Goal: Transaction & Acquisition: Purchase product/service

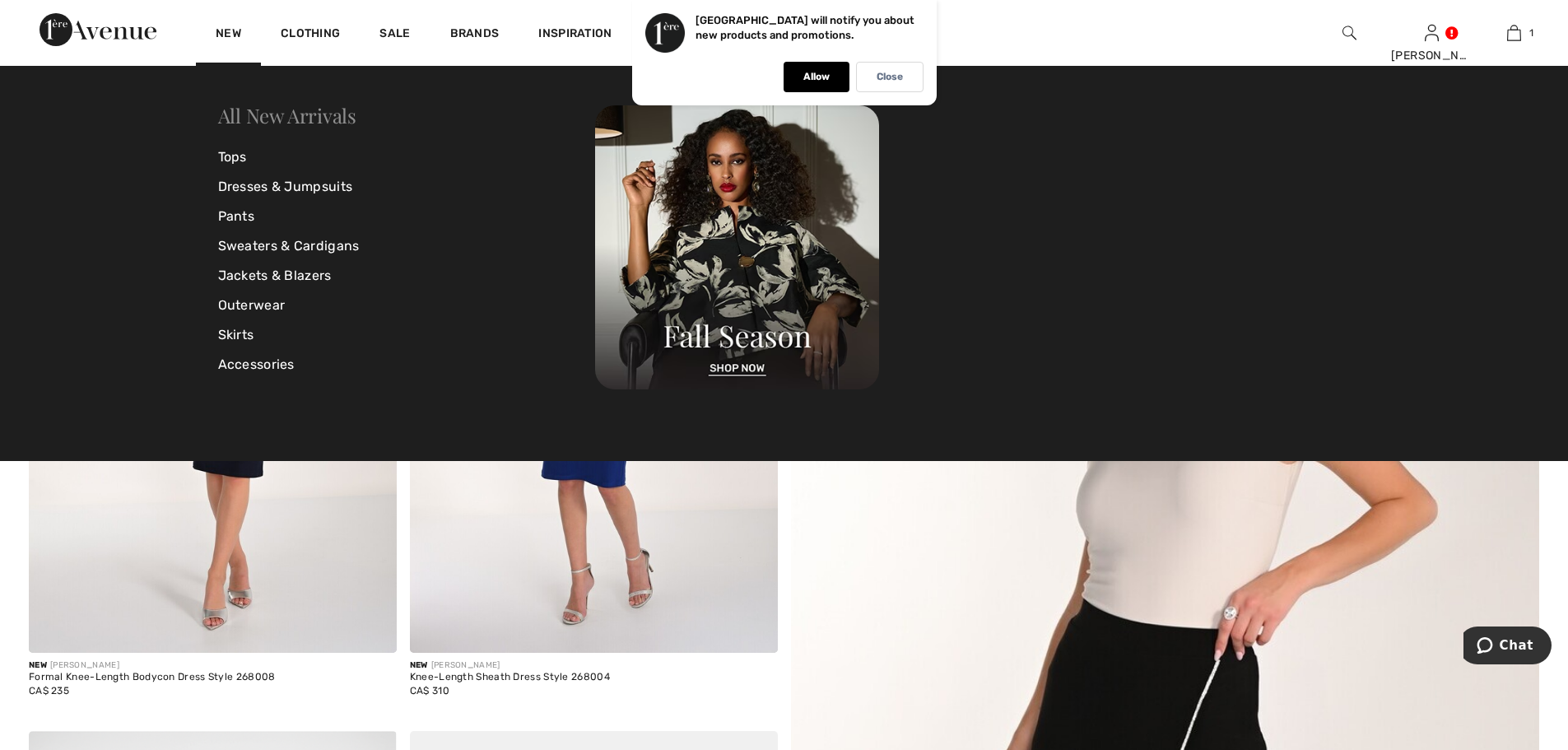
click at [299, 117] on link "All New Arrivals" at bounding box center [287, 114] width 138 height 26
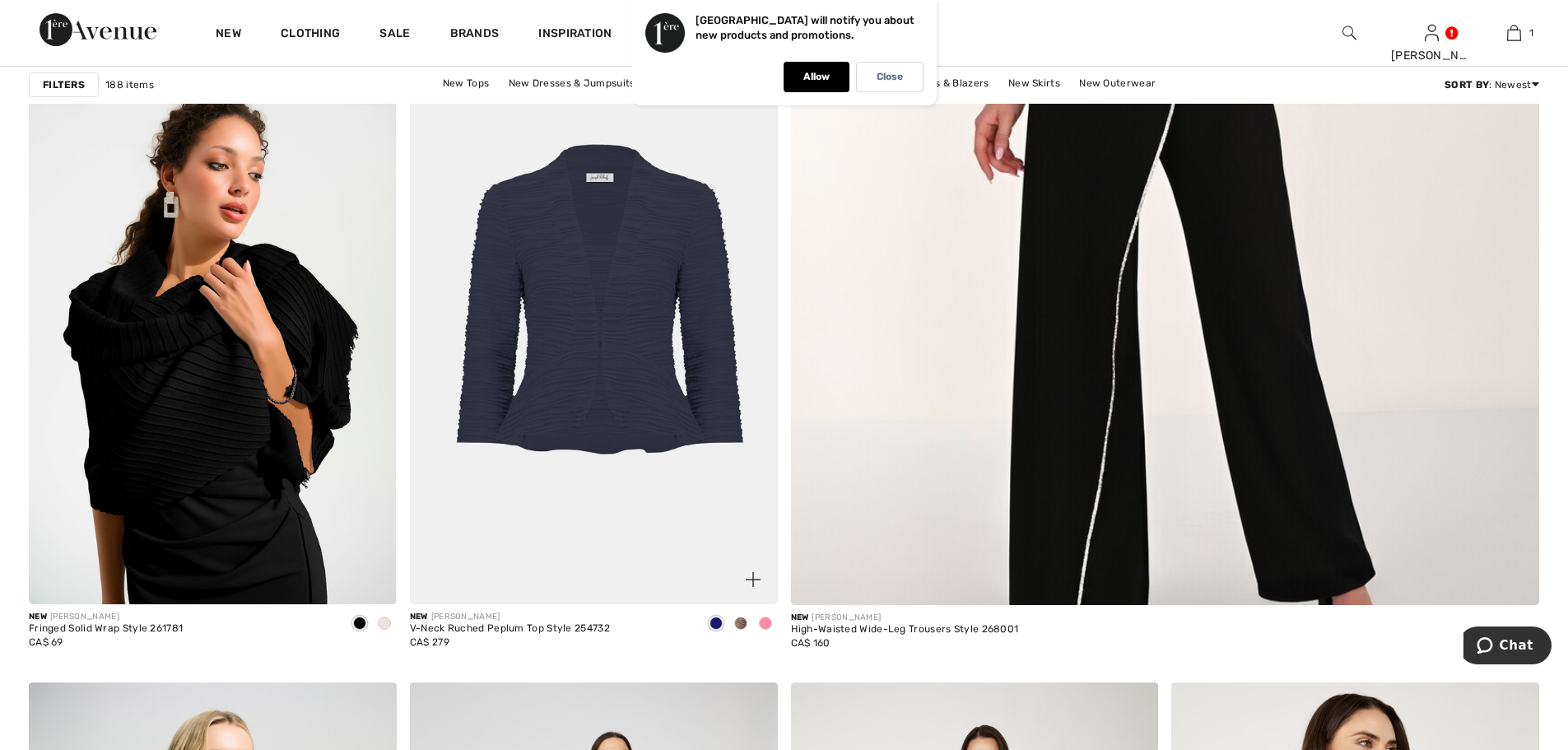
scroll to position [823, 0]
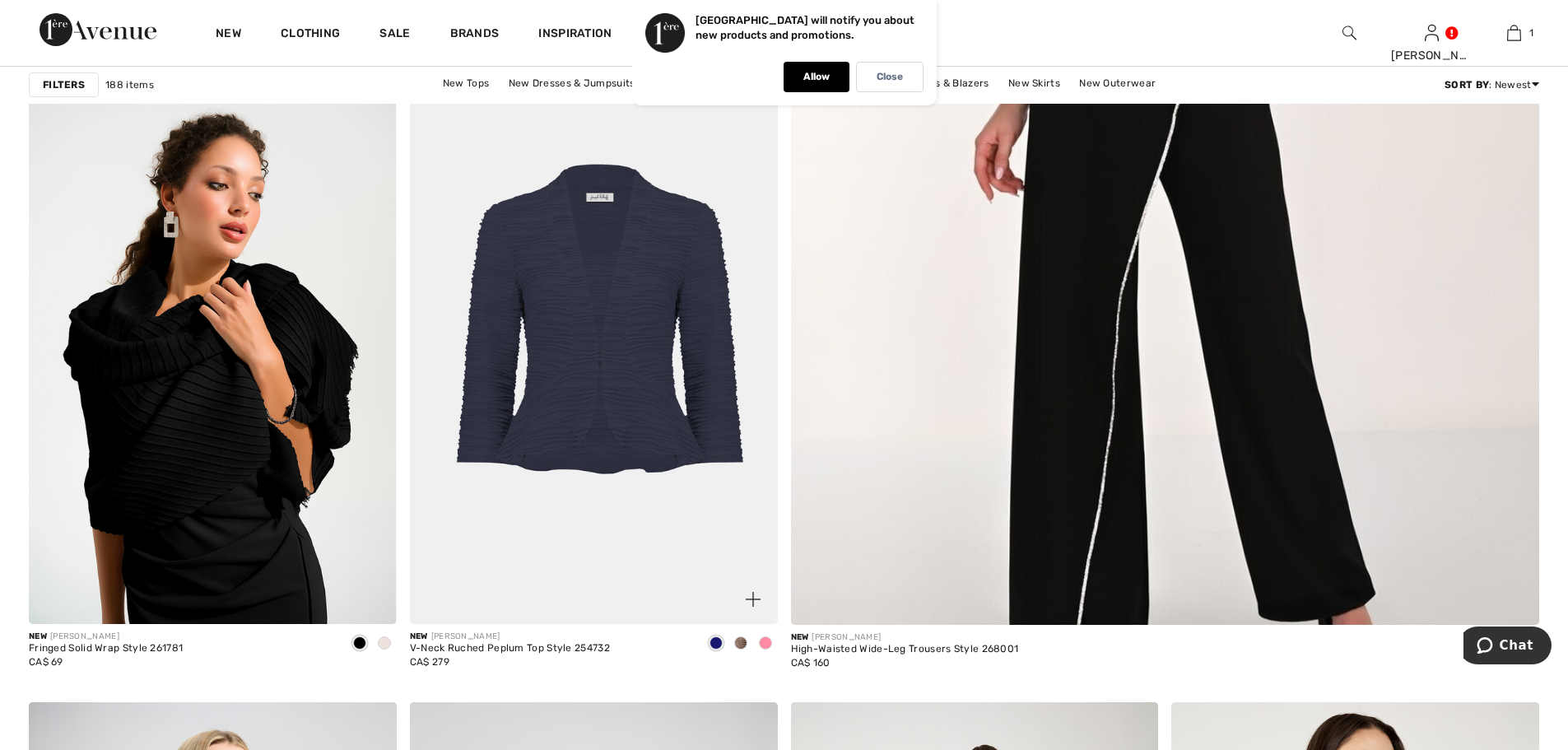
click at [741, 641] on span at bounding box center [741, 643] width 13 height 13
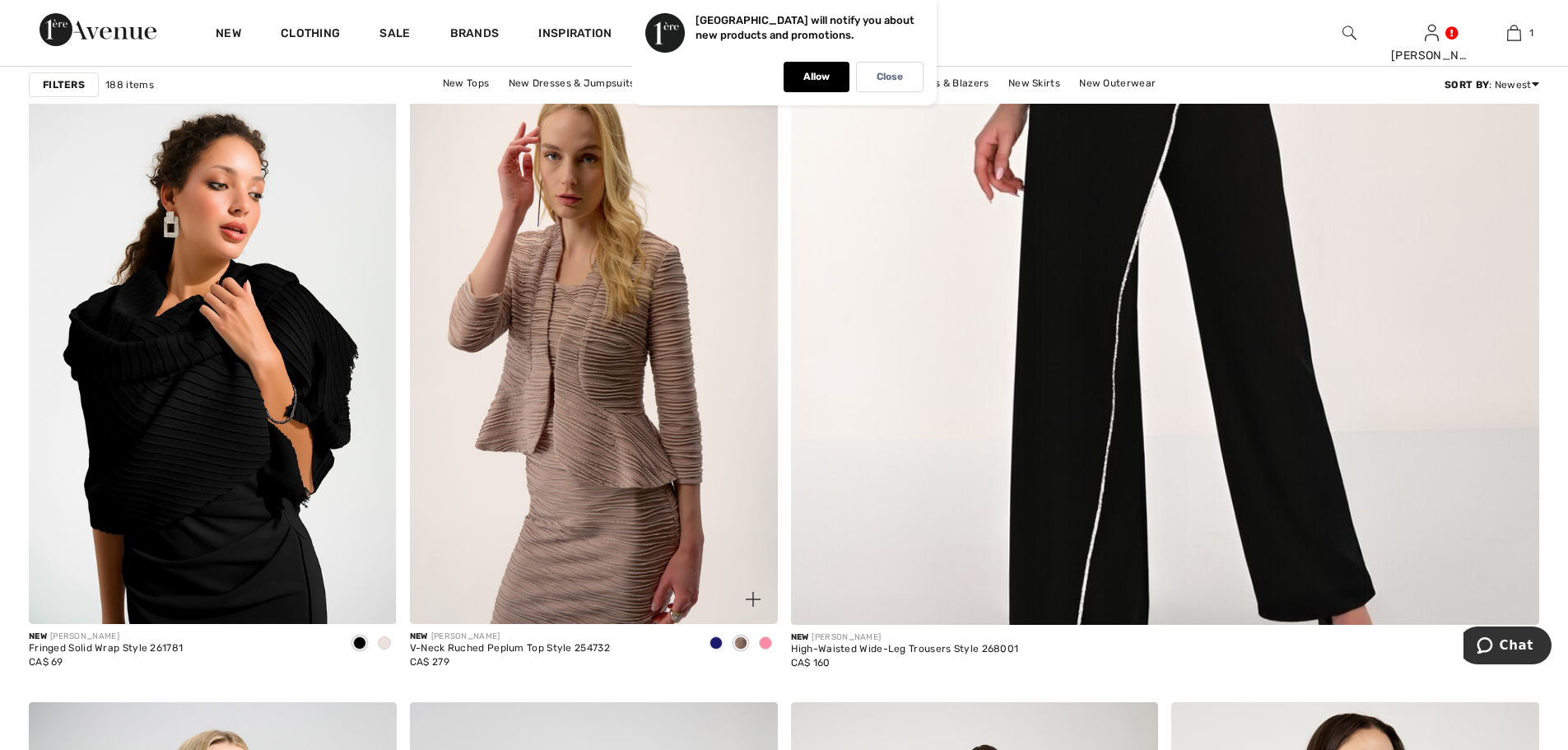
click at [767, 645] on span at bounding box center [765, 643] width 13 height 13
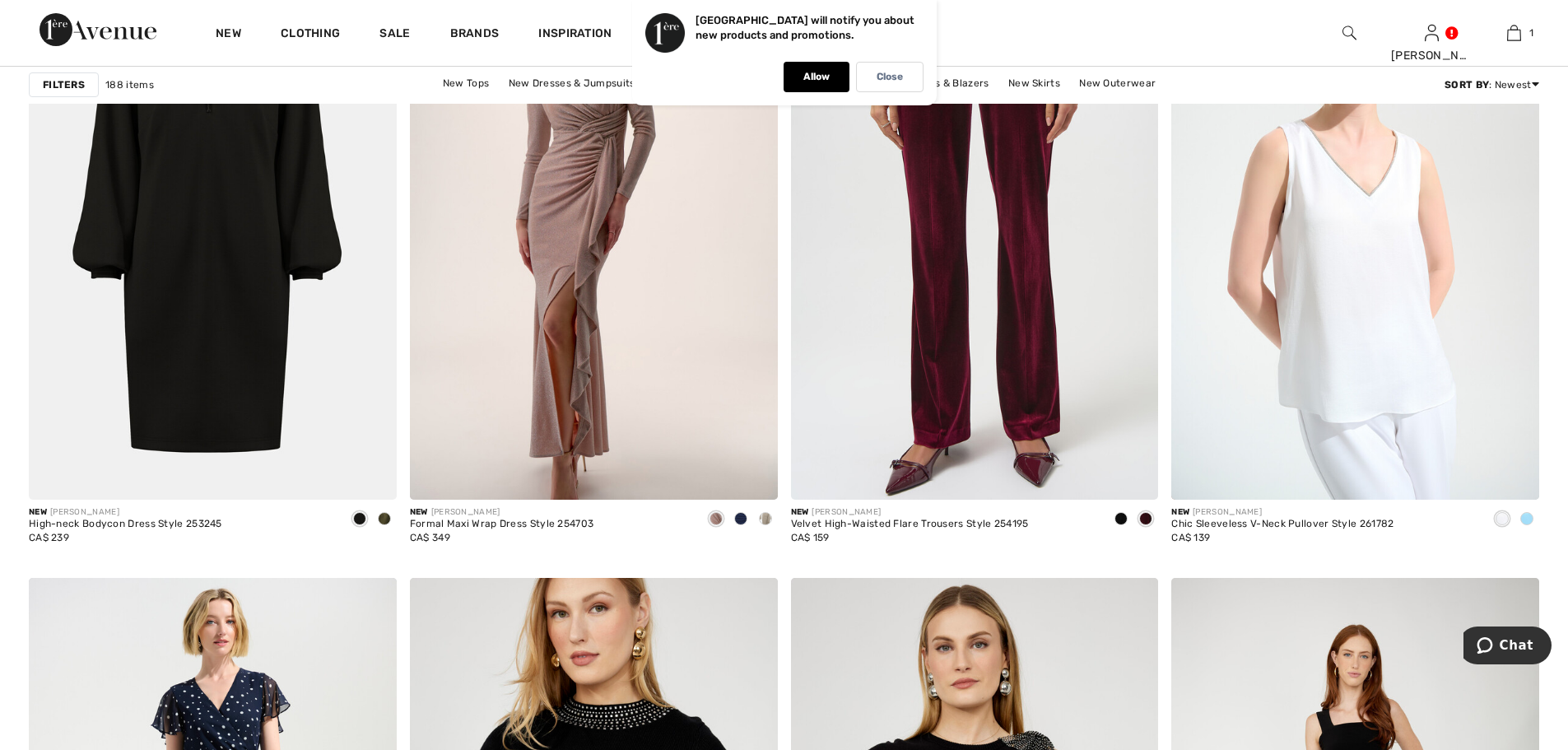
scroll to position [3622, 0]
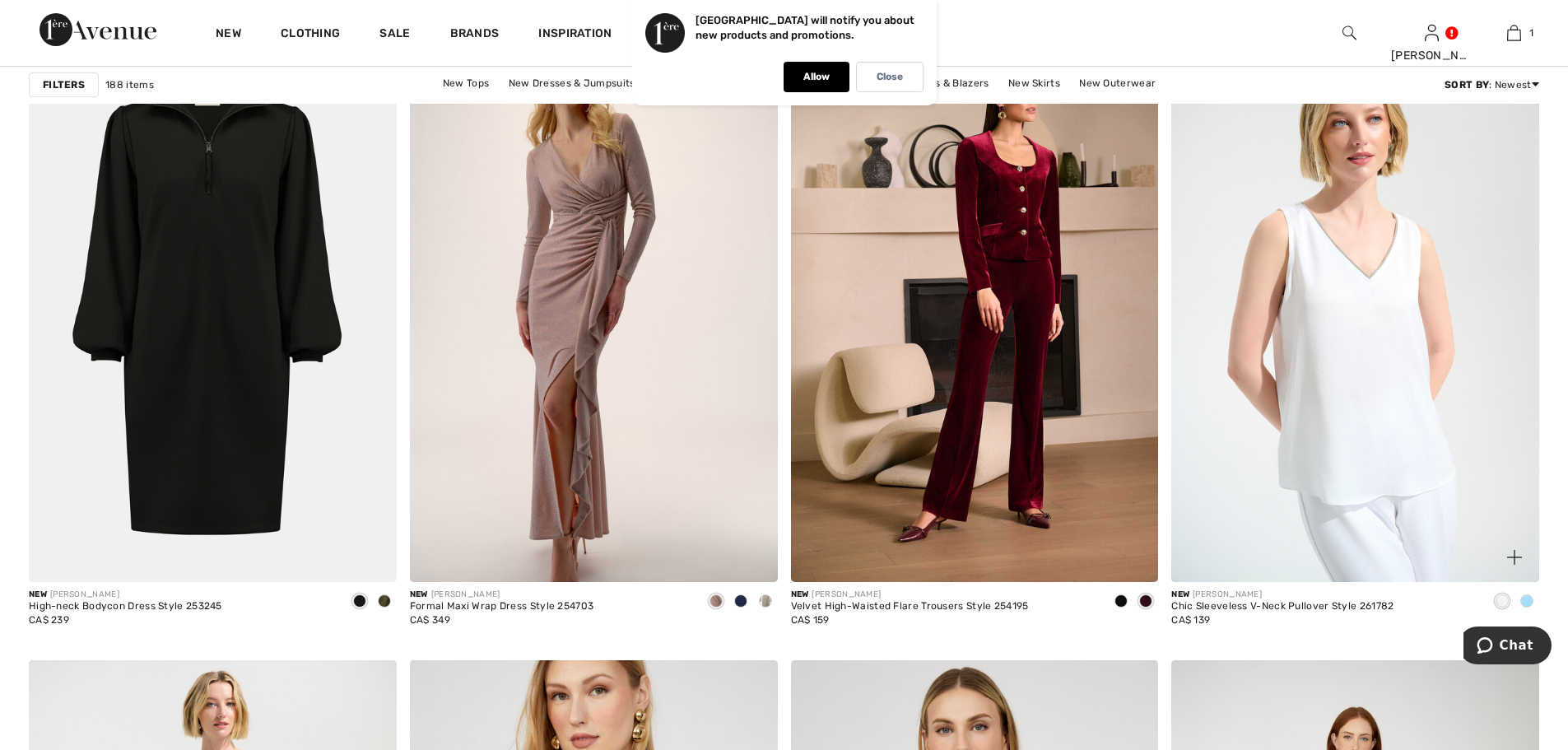
click at [1526, 600] on span at bounding box center [1527, 601] width 13 height 13
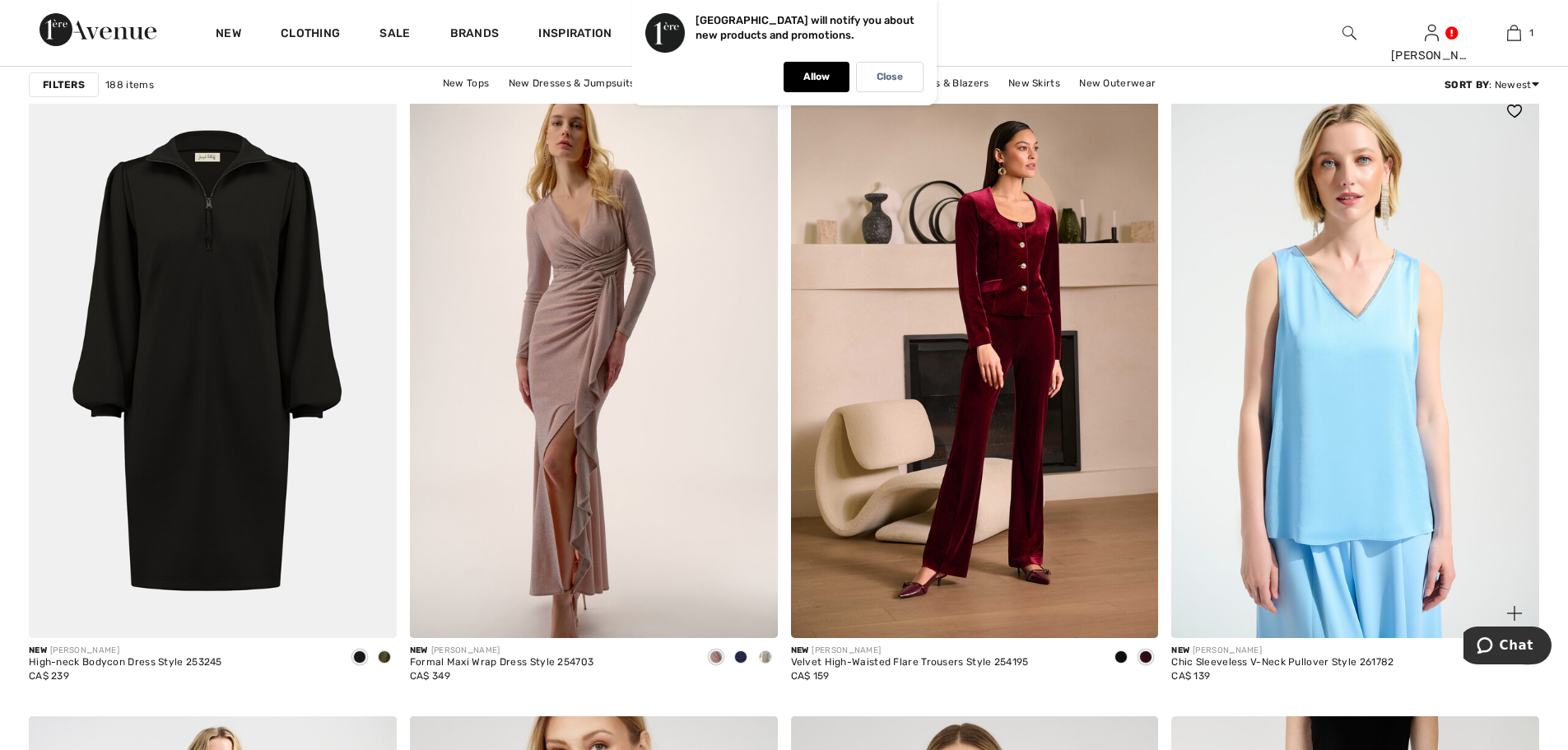
scroll to position [3539, 0]
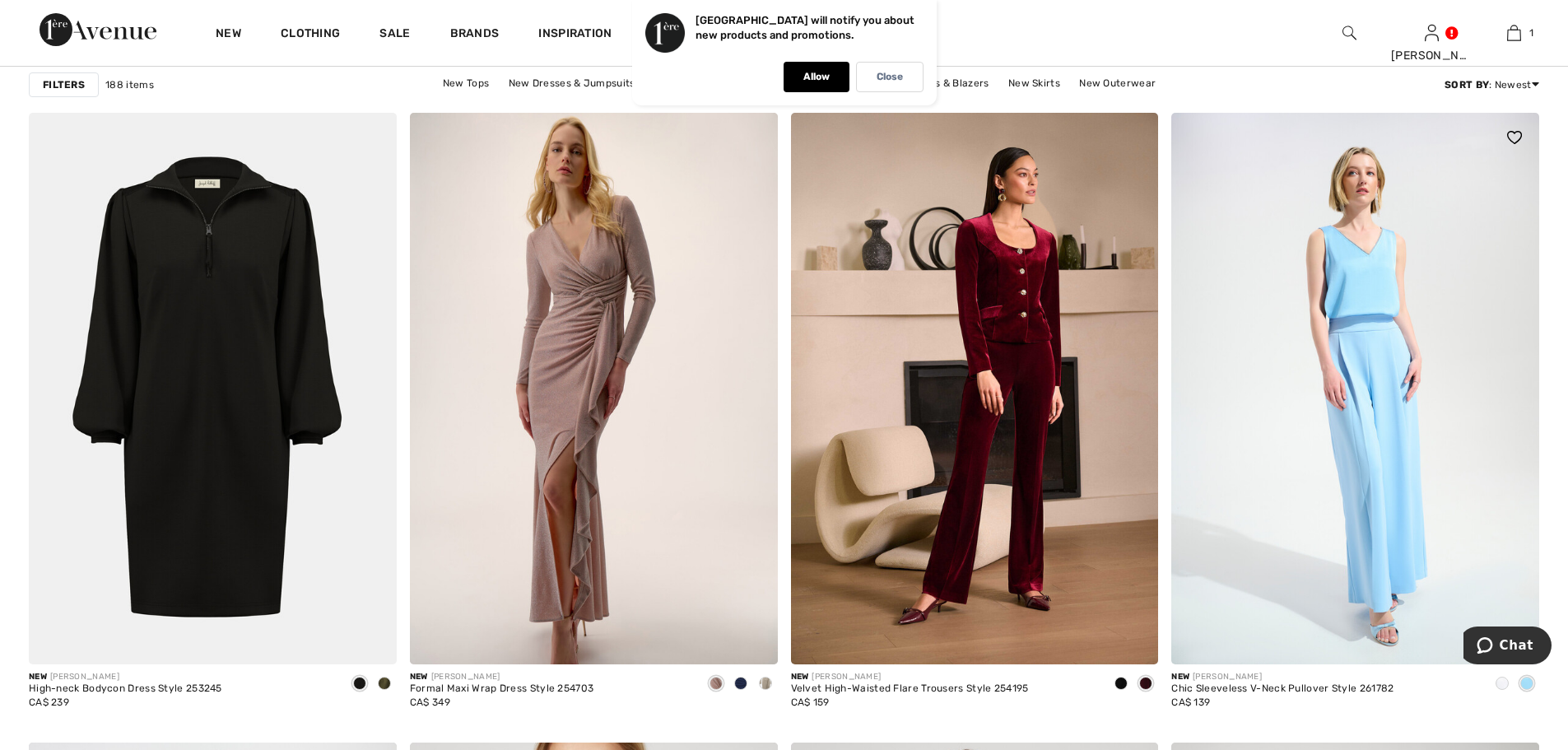
click at [1377, 526] on img at bounding box center [1355, 388] width 368 height 552
